Goal: Find specific page/section: Go to known website

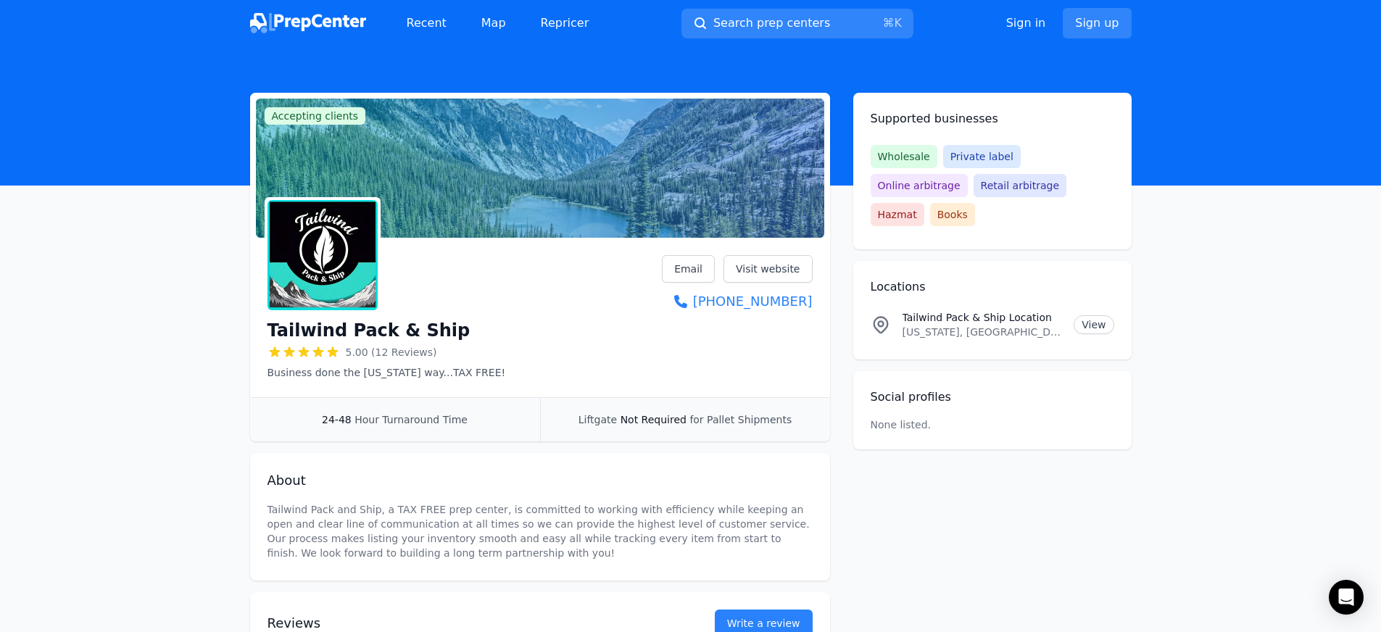
scroll to position [183, 0]
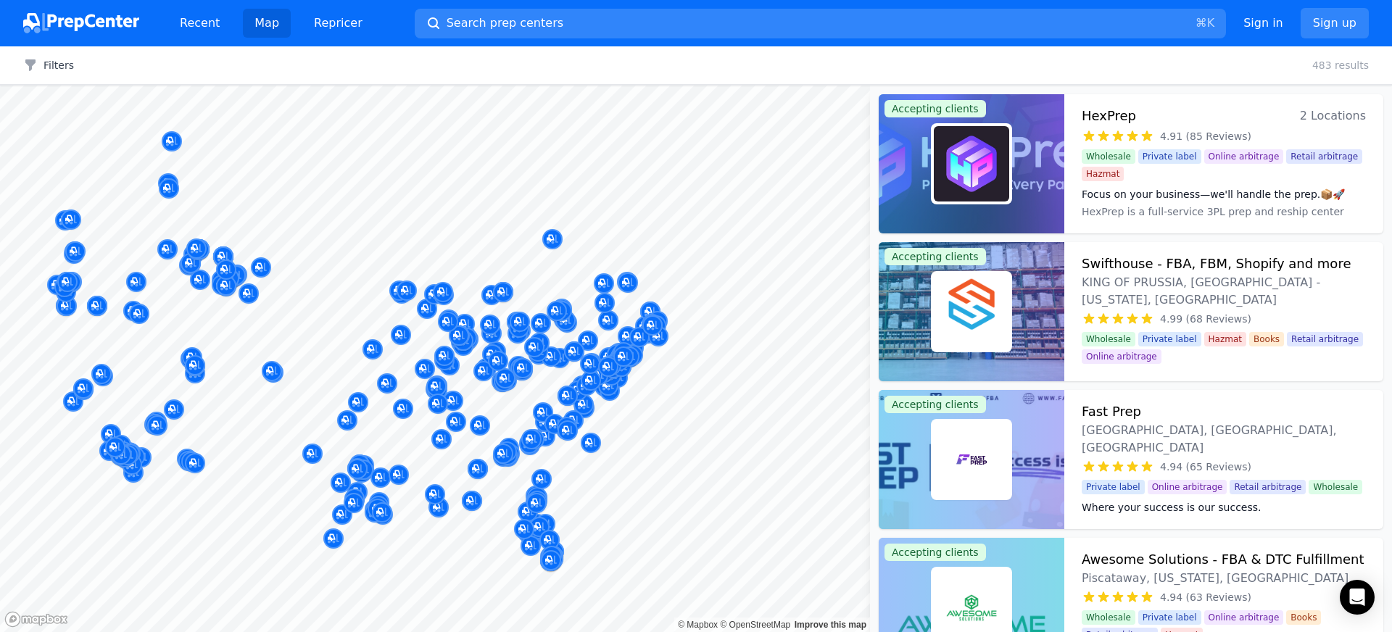
click at [455, 264] on body "Recent Map Repricer Search prep centers ⌘ K Open main menu Sign in Sign up Filt…" at bounding box center [696, 316] width 1392 height 632
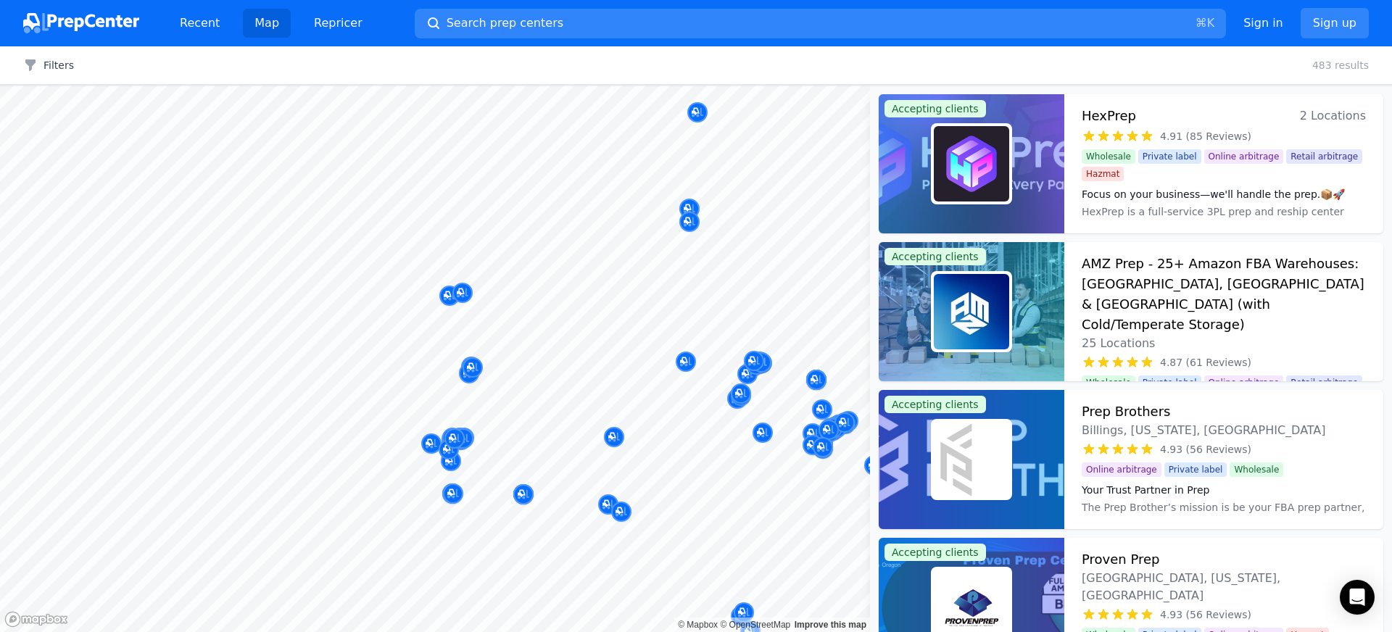
click at [517, 262] on body "Recent Map Repricer Search prep centers ⌘ K Open main menu Sign in Sign up Filt…" at bounding box center [696, 316] width 1392 height 632
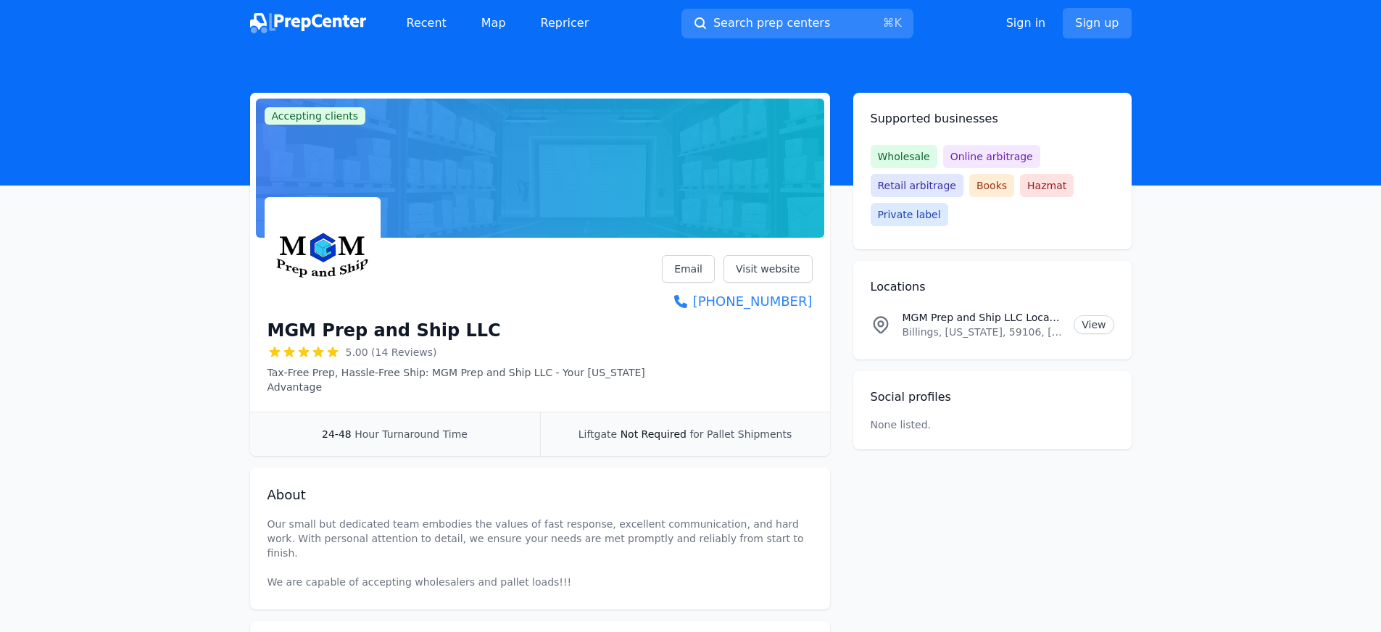
scroll to position [30, 0]
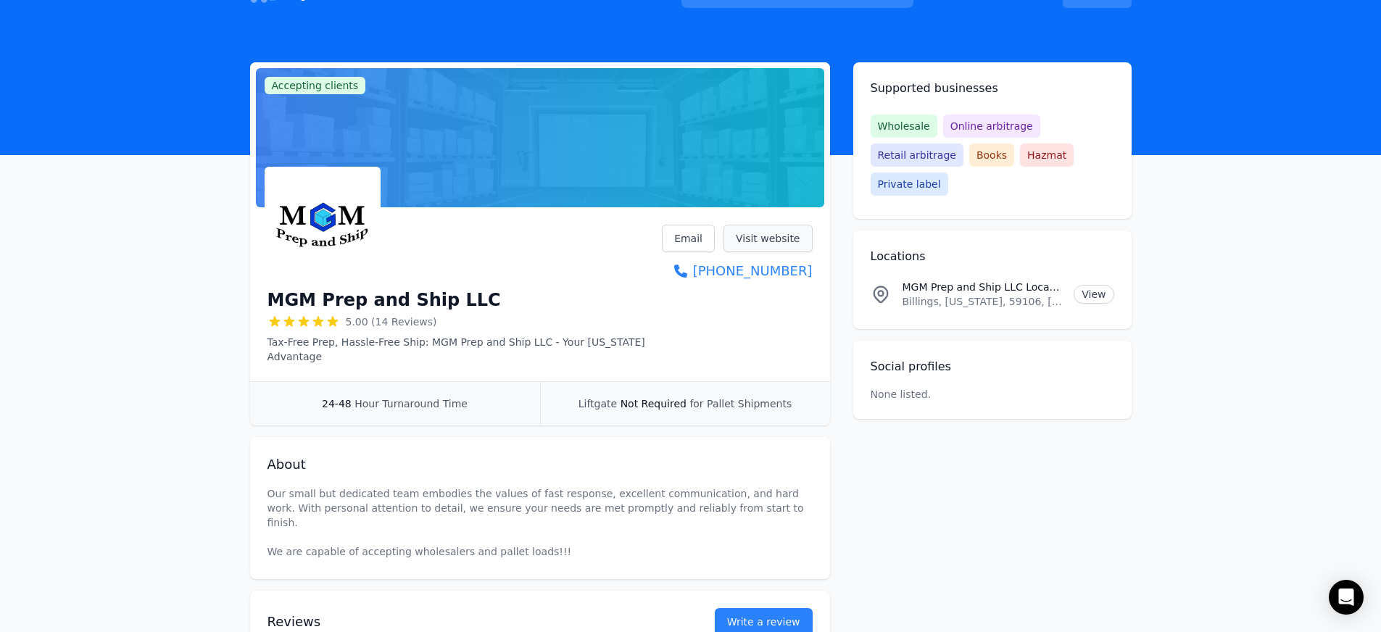
click at [774, 236] on link "Visit website" at bounding box center [768, 239] width 89 height 28
